Goal: Transaction & Acquisition: Subscribe to service/newsletter

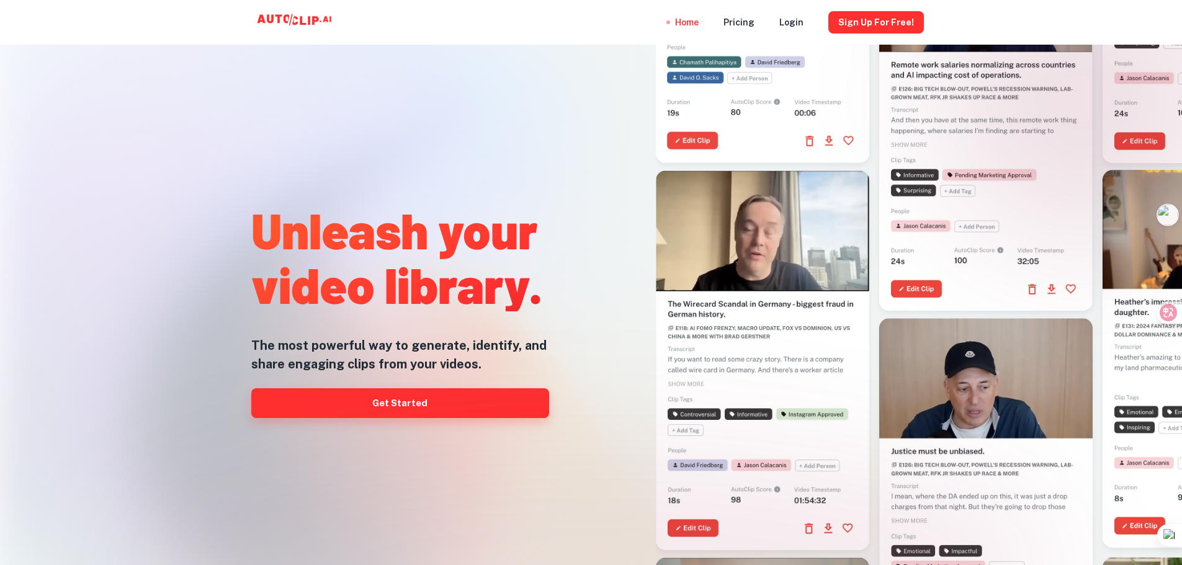
click at [437, 409] on link "Get Started" at bounding box center [400, 403] width 298 height 30
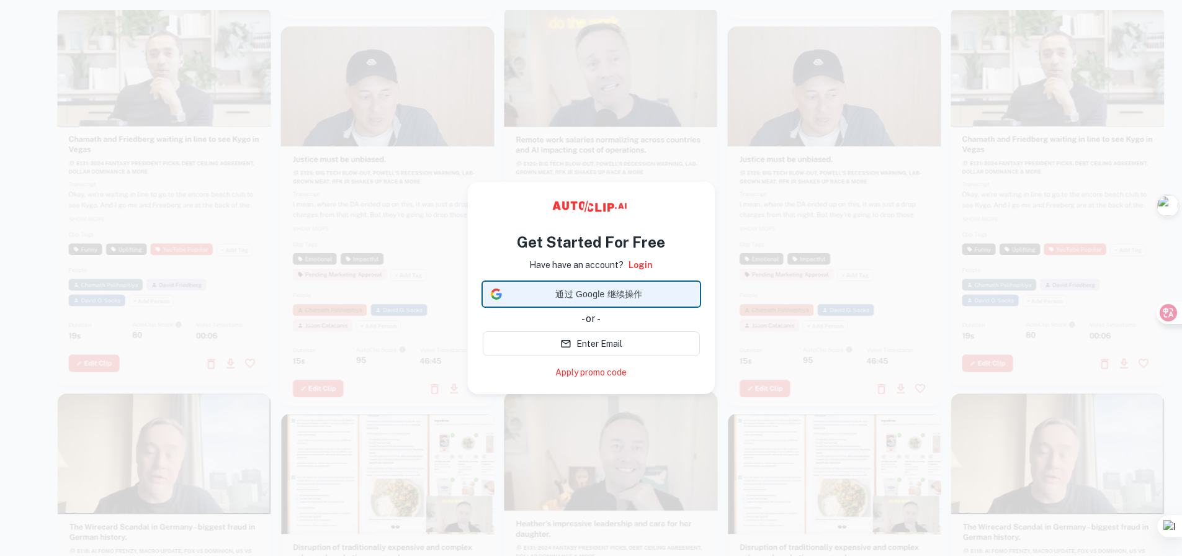
click at [620, 288] on span "通过 Google 继续操作" at bounding box center [599, 294] width 185 height 13
